Goal: Task Accomplishment & Management: Manage account settings

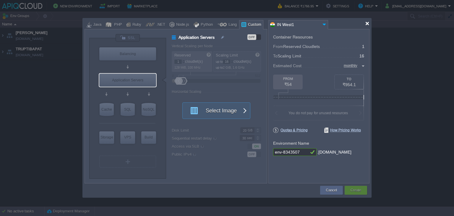
drag, startPoint x: 368, startPoint y: 22, endPoint x: 376, endPoint y: 22, distance: 8.3
click at [368, 22] on div at bounding box center [367, 23] width 4 height 4
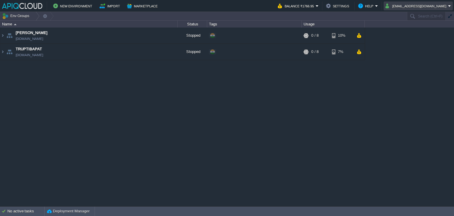
click at [426, 5] on button "[EMAIL_ADDRESS][DOMAIN_NAME]" at bounding box center [417, 5] width 63 height 7
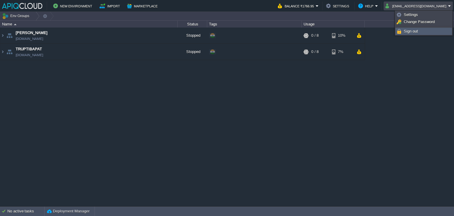
click at [412, 29] on span "Sign out" at bounding box center [411, 31] width 14 height 4
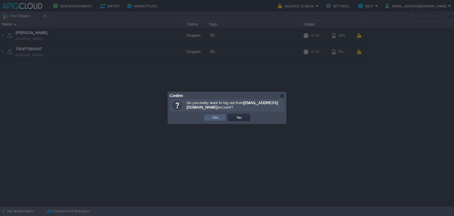
click at [208, 115] on td "Yes" at bounding box center [215, 117] width 22 height 7
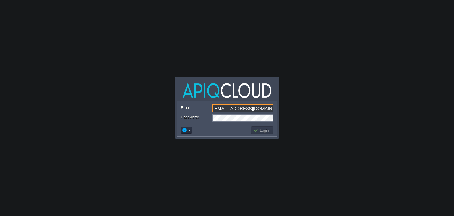
click at [232, 112] on input "[EMAIL_ADDRESS][DOMAIN_NAME]" at bounding box center [242, 108] width 61 height 8
type input "[EMAIL_ADDRESS][DOMAIN_NAME]"
click at [265, 128] on button "Login" at bounding box center [262, 130] width 17 height 5
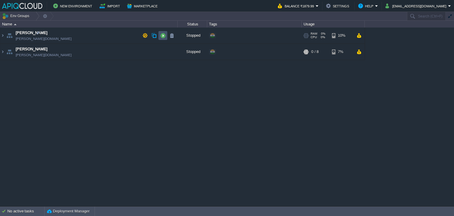
click at [164, 35] on button "button" at bounding box center [162, 35] width 5 height 5
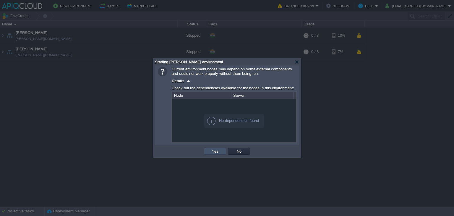
click at [218, 151] on button "Yes" at bounding box center [215, 151] width 10 height 5
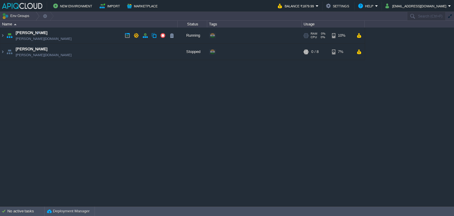
click at [101, 36] on td "Chaitanya [DOMAIN_NAME]" at bounding box center [89, 36] width 178 height 16
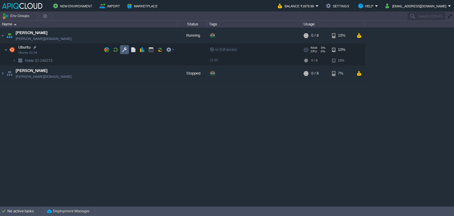
click at [122, 50] on button "button" at bounding box center [124, 49] width 5 height 5
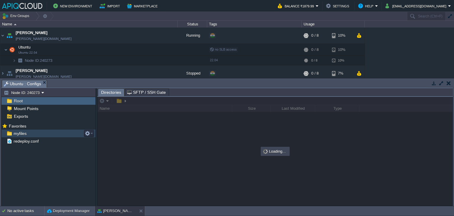
click at [15, 134] on span "myfiles" at bounding box center [19, 133] width 15 height 5
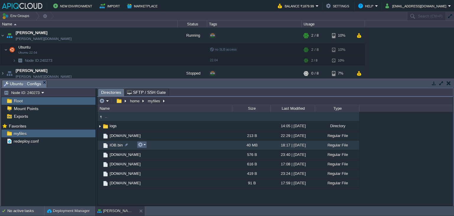
click at [143, 144] on button "button" at bounding box center [140, 144] width 5 height 5
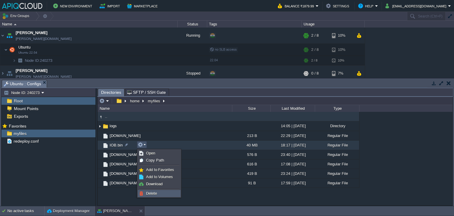
click at [157, 190] on link "Delete" at bounding box center [159, 193] width 42 height 7
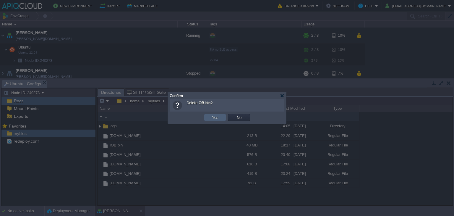
click at [219, 119] on button "Yes" at bounding box center [215, 117] width 10 height 5
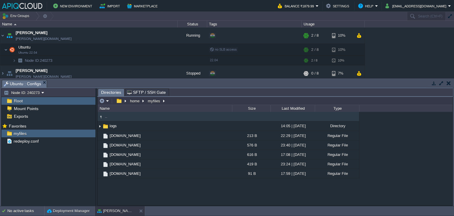
drag, startPoint x: 118, startPoint y: 202, endPoint x: 132, endPoint y: 181, distance: 24.6
click at [120, 201] on div ".. logs 14:05 | [DATE] Directory [DOMAIN_NAME] 213 B 22:29 | [DATE] Regular Fil…" at bounding box center [275, 159] width 355 height 94
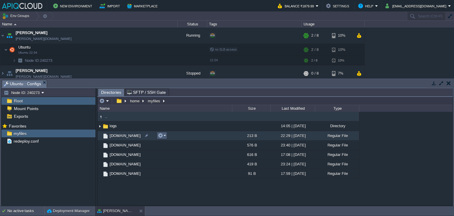
click at [163, 134] on em at bounding box center [162, 135] width 8 height 5
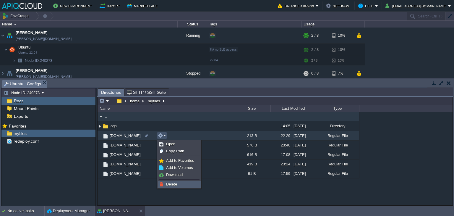
click at [177, 183] on span "Delete" at bounding box center [171, 184] width 11 height 4
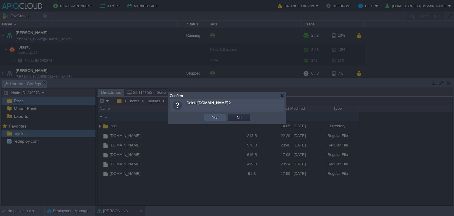
click at [218, 120] on button "Yes" at bounding box center [215, 117] width 10 height 5
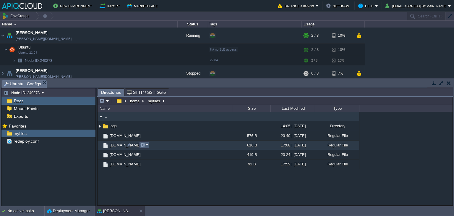
click at [148, 145] on em at bounding box center [144, 144] width 8 height 5
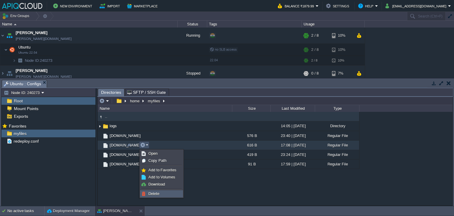
click at [160, 192] on link "Delete" at bounding box center [162, 194] width 42 height 7
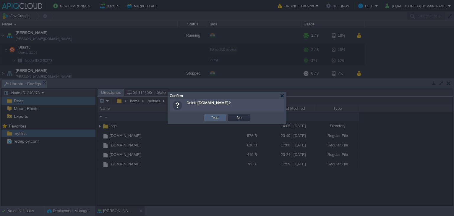
click at [219, 119] on button "Yes" at bounding box center [215, 117] width 10 height 5
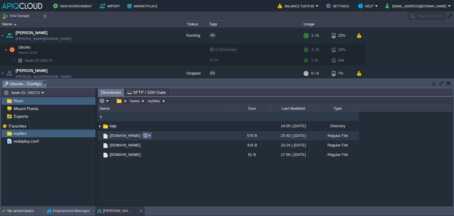
click at [148, 136] on button "button" at bounding box center [145, 135] width 5 height 5
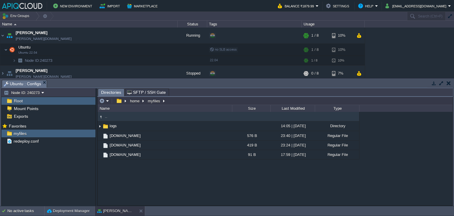
click at [120, 187] on div ".. logs 14:05 | [DATE] Directory [DOMAIN_NAME] 576 B 23:40 | [DATE] Regular Fil…" at bounding box center [275, 159] width 355 height 94
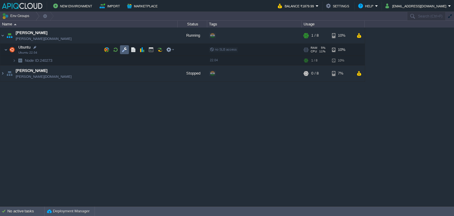
click at [125, 48] on button "button" at bounding box center [124, 49] width 5 height 5
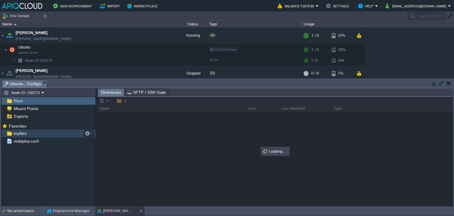
click at [21, 131] on span "myfiles" at bounding box center [19, 133] width 15 height 5
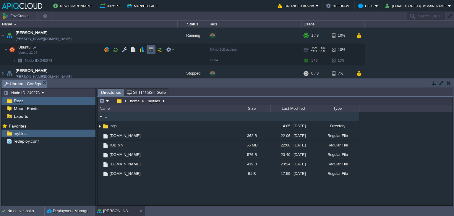
click at [151, 48] on button "button" at bounding box center [151, 49] width 5 height 5
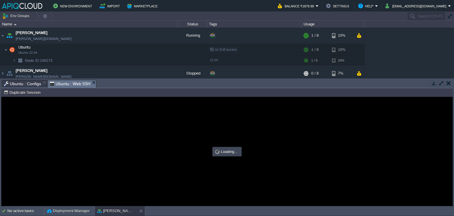
type input "#000000"
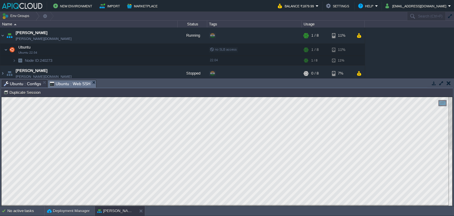
click at [447, 85] on button "button" at bounding box center [449, 82] width 4 height 5
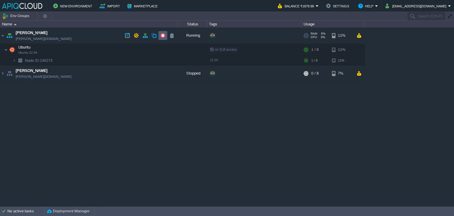
click at [165, 33] on button "button" at bounding box center [162, 35] width 5 height 5
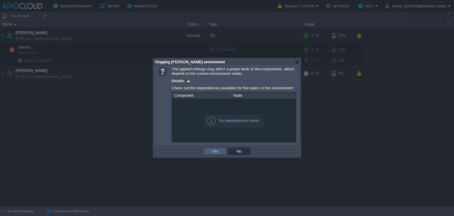
click at [213, 150] on button "Yes" at bounding box center [215, 151] width 10 height 5
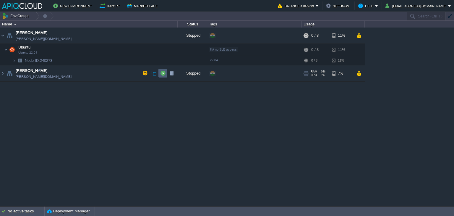
click at [161, 71] on button "button" at bounding box center [162, 72] width 5 height 5
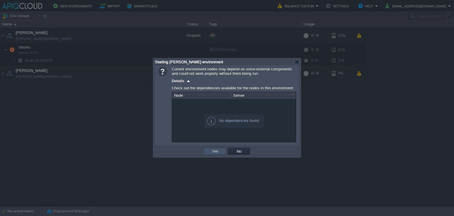
click at [212, 153] on button "Yes" at bounding box center [215, 151] width 10 height 5
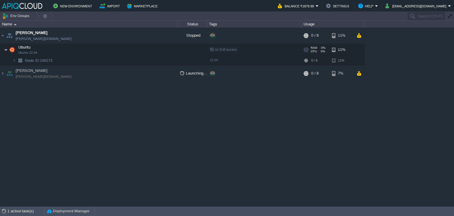
click at [7, 49] on img at bounding box center [6, 50] width 4 height 12
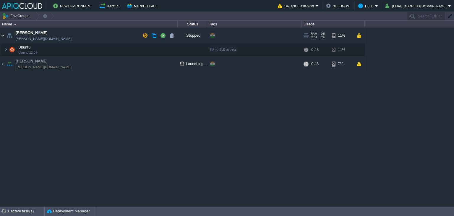
click at [3, 35] on img at bounding box center [2, 36] width 5 height 16
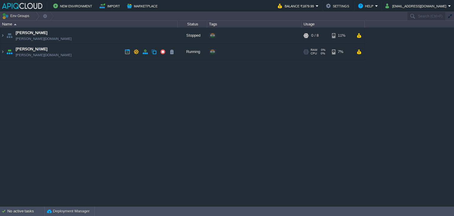
click at [96, 51] on td "[PERSON_NAME] [PERSON_NAME][DOMAIN_NAME]" at bounding box center [89, 52] width 178 height 16
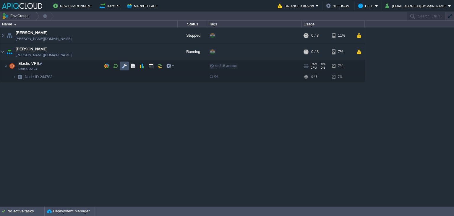
click at [125, 65] on button "button" at bounding box center [124, 65] width 5 height 5
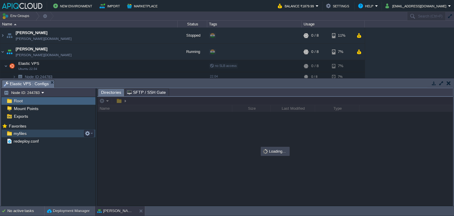
click at [20, 133] on span "myfiles" at bounding box center [19, 133] width 15 height 5
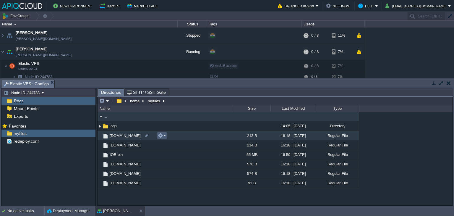
click at [164, 136] on em at bounding box center [162, 135] width 8 height 5
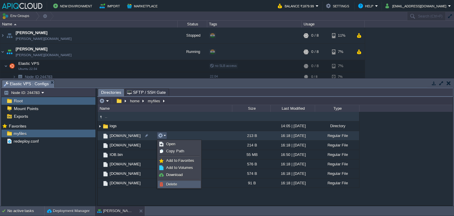
click at [176, 182] on span "Delete" at bounding box center [171, 184] width 11 height 4
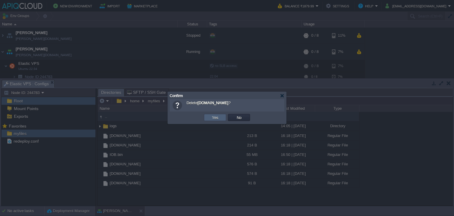
click at [214, 115] on button "Yes" at bounding box center [215, 117] width 10 height 5
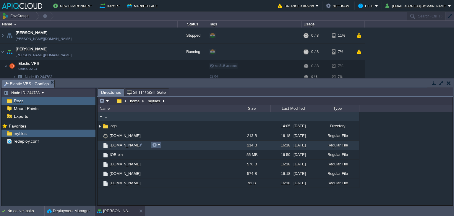
click at [158, 142] on td at bounding box center [156, 144] width 10 height 7
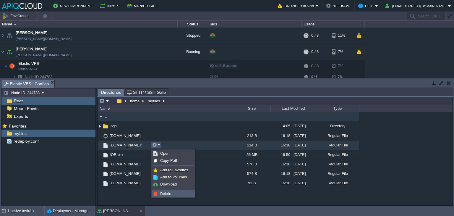
click at [170, 193] on span "Delete" at bounding box center [165, 193] width 11 height 4
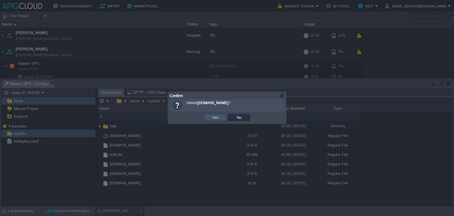
click at [214, 117] on button "Yes" at bounding box center [215, 117] width 10 height 5
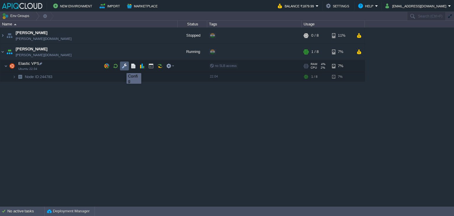
click at [122, 68] on button "button" at bounding box center [124, 65] width 5 height 5
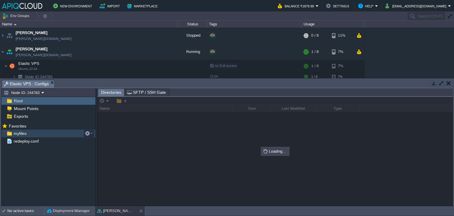
click at [19, 133] on span "myfiles" at bounding box center [19, 133] width 15 height 5
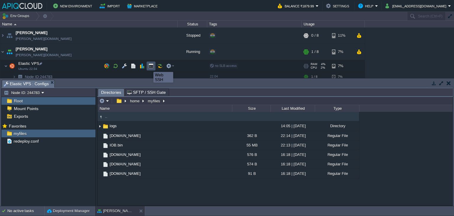
click at [151, 66] on button "button" at bounding box center [151, 65] width 5 height 5
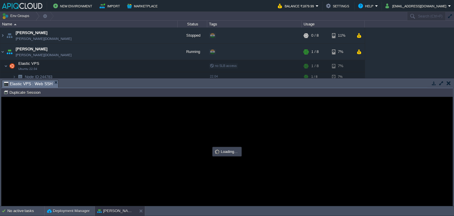
type input "#000000"
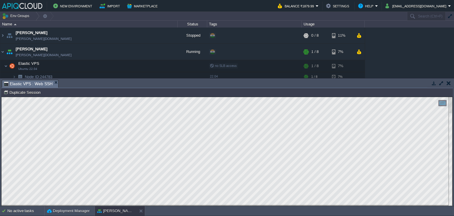
click at [451, 83] on button "button" at bounding box center [449, 82] width 4 height 5
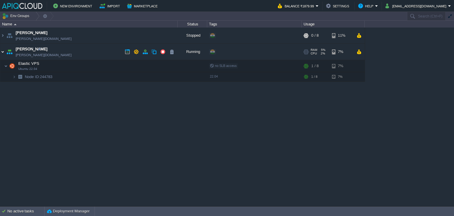
click at [3, 52] on img at bounding box center [2, 52] width 5 height 16
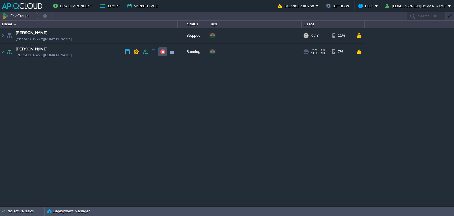
click at [162, 50] on button "button" at bounding box center [162, 51] width 5 height 5
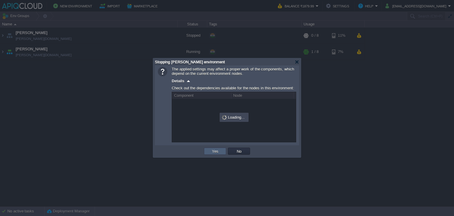
click at [209, 153] on td "Yes" at bounding box center [215, 151] width 22 height 7
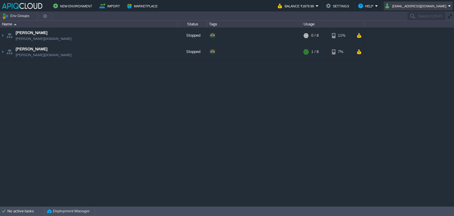
click at [430, 3] on button "[EMAIL_ADDRESS][DOMAIN_NAME]" at bounding box center [417, 5] width 63 height 7
click at [414, 34] on link "Sign out" at bounding box center [426, 31] width 51 height 7
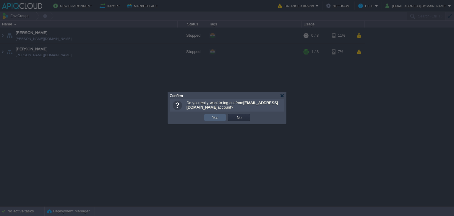
click at [206, 116] on td "Yes" at bounding box center [215, 117] width 22 height 7
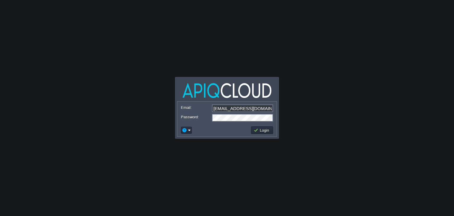
click at [250, 109] on input "[EMAIL_ADDRESS][DOMAIN_NAME]" at bounding box center [242, 108] width 61 height 8
type input "[EMAIL_ADDRESS][DOMAIN_NAME]"
click at [265, 134] on td "Login" at bounding box center [262, 129] width 24 height 9
click at [262, 130] on button "Login" at bounding box center [262, 130] width 17 height 5
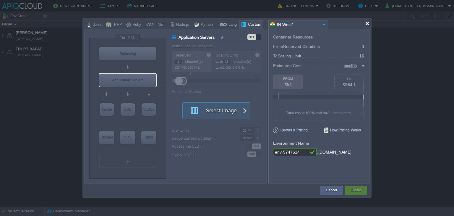
click at [366, 25] on div at bounding box center [367, 23] width 4 height 4
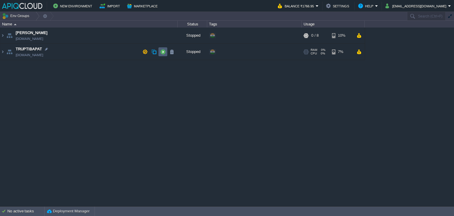
click at [164, 52] on button "button" at bounding box center [162, 51] width 5 height 5
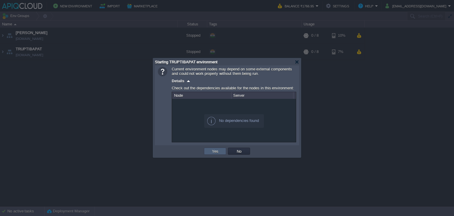
click at [212, 150] on button "Yes" at bounding box center [215, 151] width 10 height 5
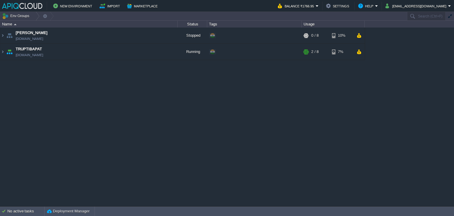
click at [110, 107] on div "Anand anand.in1.apiqcloud.com Stopped + Add to Env Group RAM 0% CPU 0% 0 / 8 10…" at bounding box center [227, 117] width 454 height 179
click at [101, 52] on td "TRUPTIBAPAT truptibapat.in1.apiqcloud.com" at bounding box center [89, 52] width 178 height 16
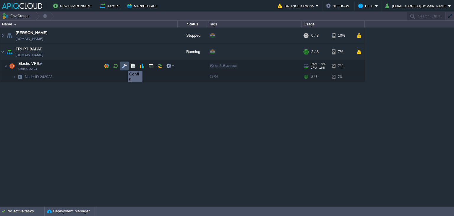
click at [123, 66] on button "button" at bounding box center [124, 65] width 5 height 5
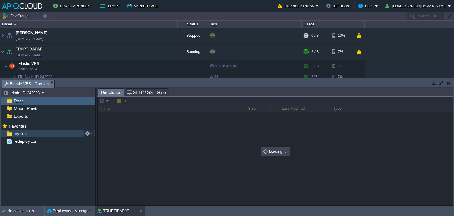
click at [18, 133] on span "myfiles" at bounding box center [19, 133] width 15 height 5
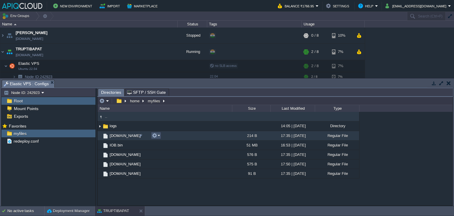
click at [156, 135] on button "button" at bounding box center [154, 135] width 5 height 5
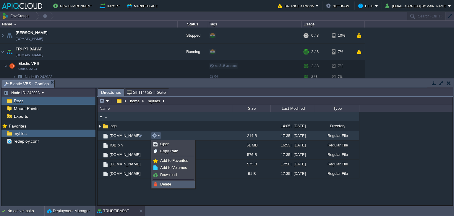
click at [165, 183] on span "Delete" at bounding box center [165, 184] width 11 height 4
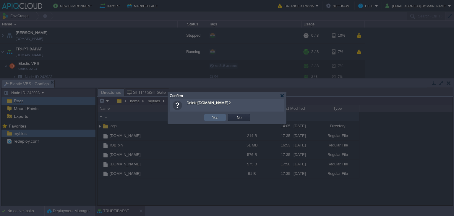
click at [210, 119] on button "Yes" at bounding box center [215, 117] width 10 height 5
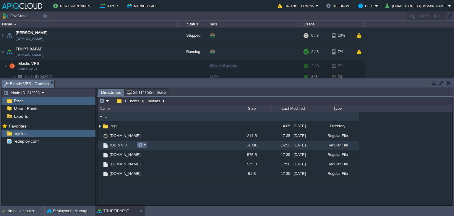
click at [140, 145] on button "button" at bounding box center [140, 144] width 5 height 5
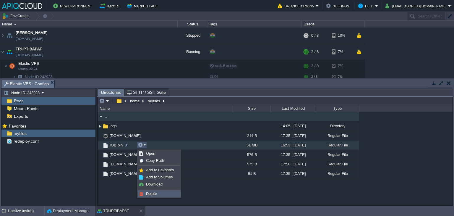
click at [151, 191] on span "Delete" at bounding box center [151, 193] width 11 height 4
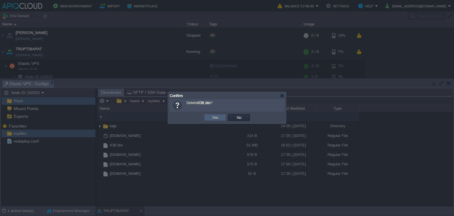
click at [216, 118] on button "Yes" at bounding box center [215, 117] width 10 height 5
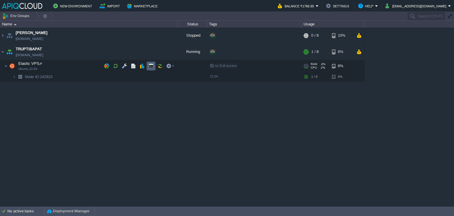
click at [150, 67] on button "button" at bounding box center [151, 65] width 5 height 5
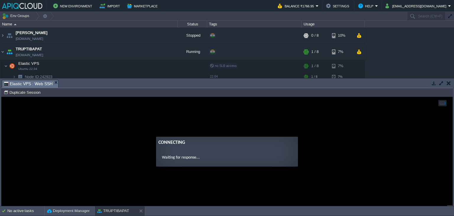
click at [450, 81] on button "button" at bounding box center [449, 82] width 4 height 5
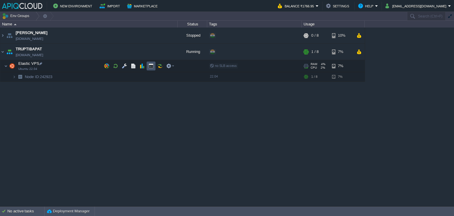
click at [150, 65] on button "button" at bounding box center [151, 65] width 5 height 5
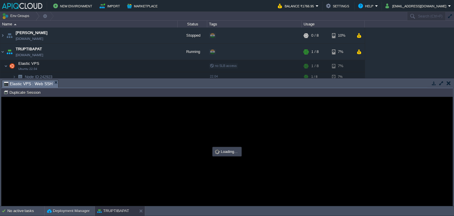
type input "#000000"
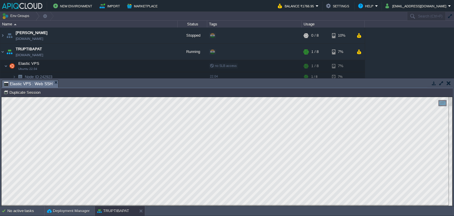
click at [449, 84] on button "button" at bounding box center [449, 82] width 4 height 5
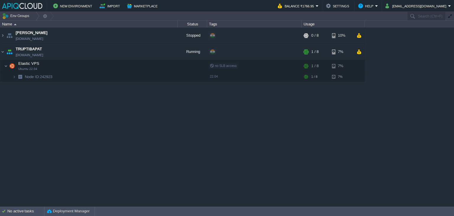
drag, startPoint x: 155, startPoint y: 126, endPoint x: 174, endPoint y: 116, distance: 21.3
click at [156, 126] on div "Anand anand.in1.apiqcloud.com Stopped + Add to Env Group RAM 0% CPU 0% 0 / 8 10…" at bounding box center [227, 117] width 454 height 179
click at [162, 52] on button "button" at bounding box center [162, 51] width 5 height 5
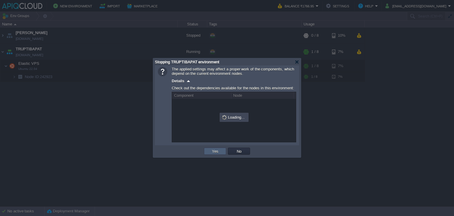
click at [209, 151] on td "Yes" at bounding box center [215, 151] width 22 height 7
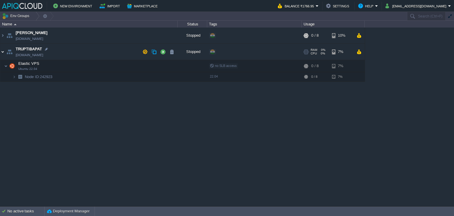
click at [3, 50] on img at bounding box center [2, 52] width 5 height 16
